Goal: Information Seeking & Learning: Learn about a topic

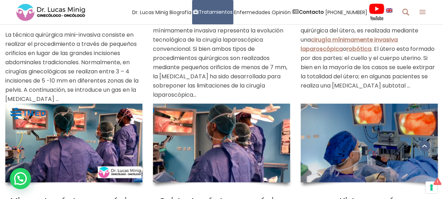
scroll to position [847, 0]
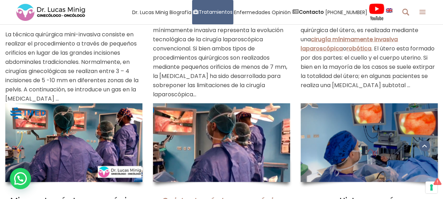
click at [217, 195] on link "Quistectomía Laparoscópica" at bounding box center [222, 201] width 122 height 12
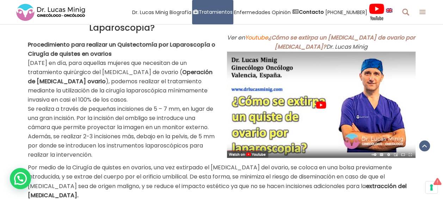
scroll to position [494, 0]
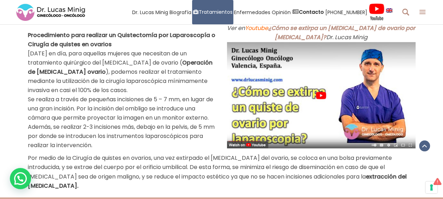
click at [268, 101] on img at bounding box center [321, 95] width 189 height 106
